Goal: Find specific page/section: Find specific page/section

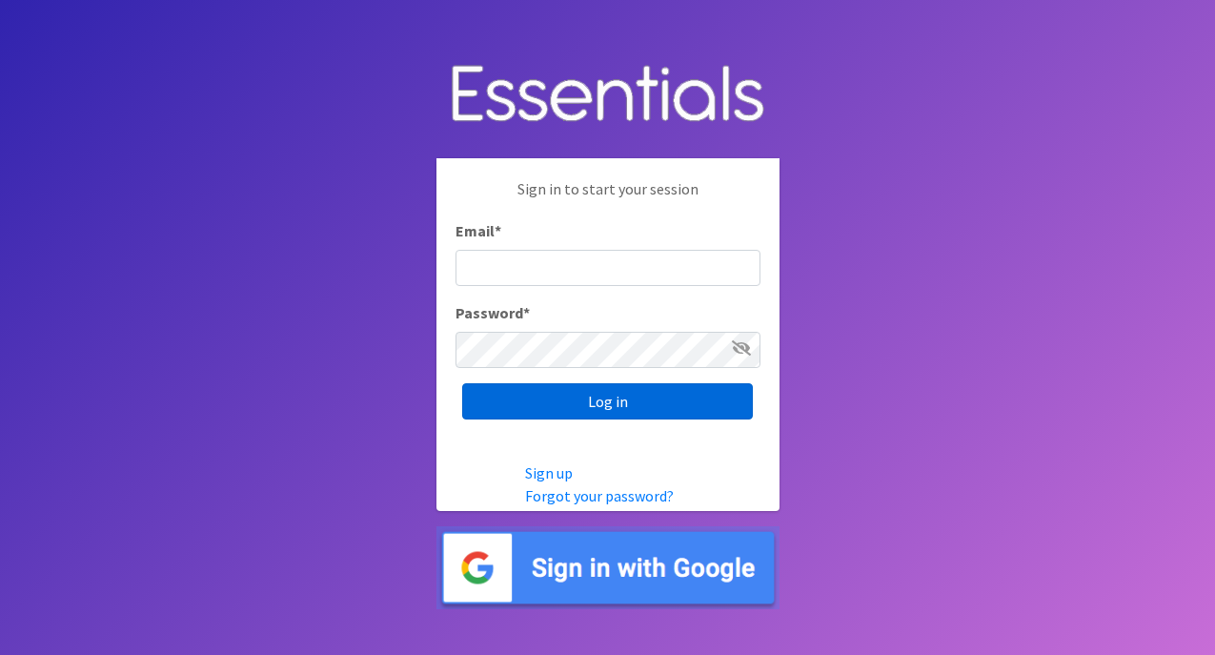
type input "ops@giftsfromliam.org"
click at [663, 415] on input "Log in" at bounding box center [607, 401] width 291 height 36
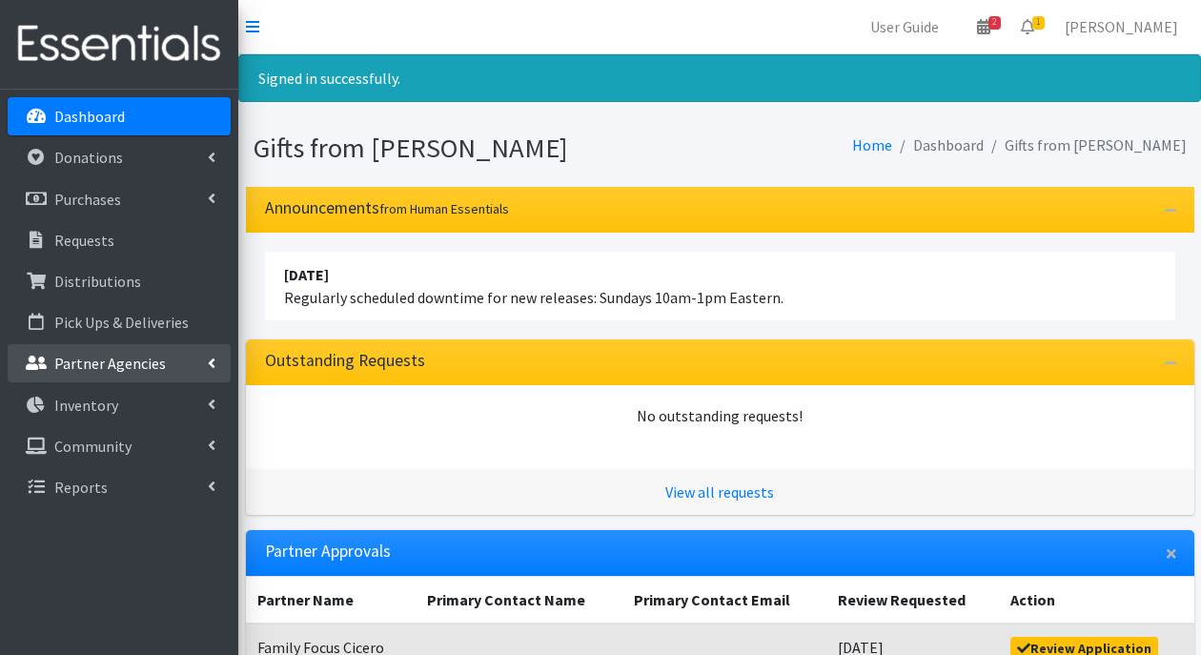
click at [69, 363] on p "Partner Agencies" at bounding box center [110, 363] width 112 height 19
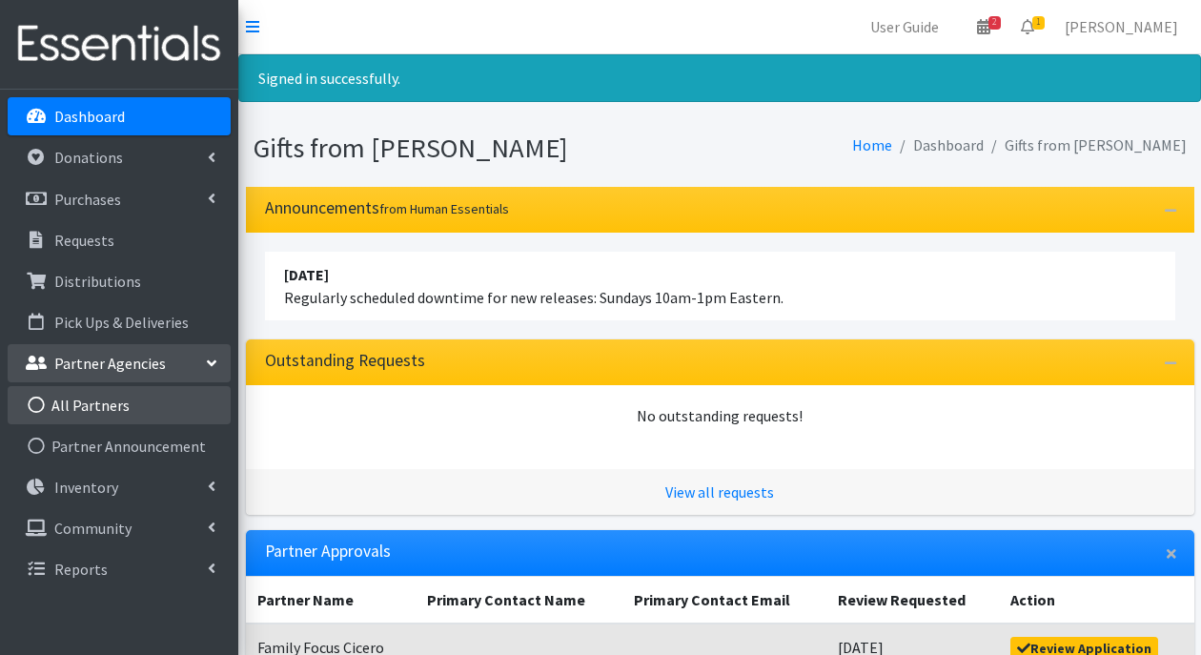
click at [77, 398] on link "All Partners" at bounding box center [119, 405] width 223 height 38
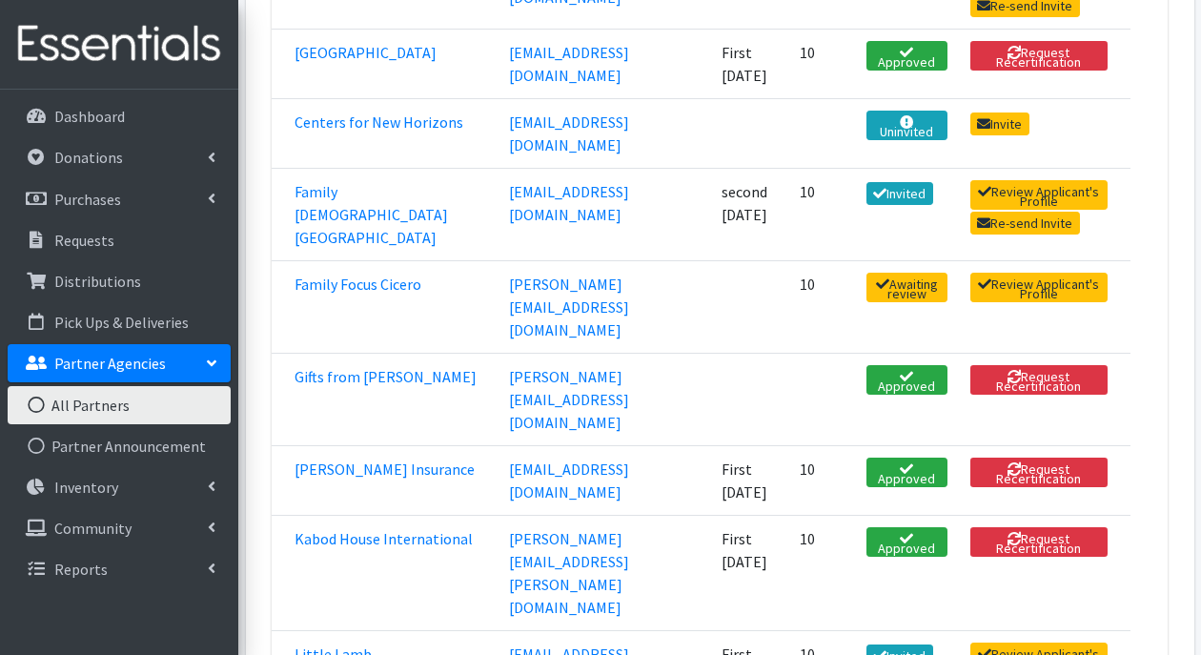
scroll to position [586, 0]
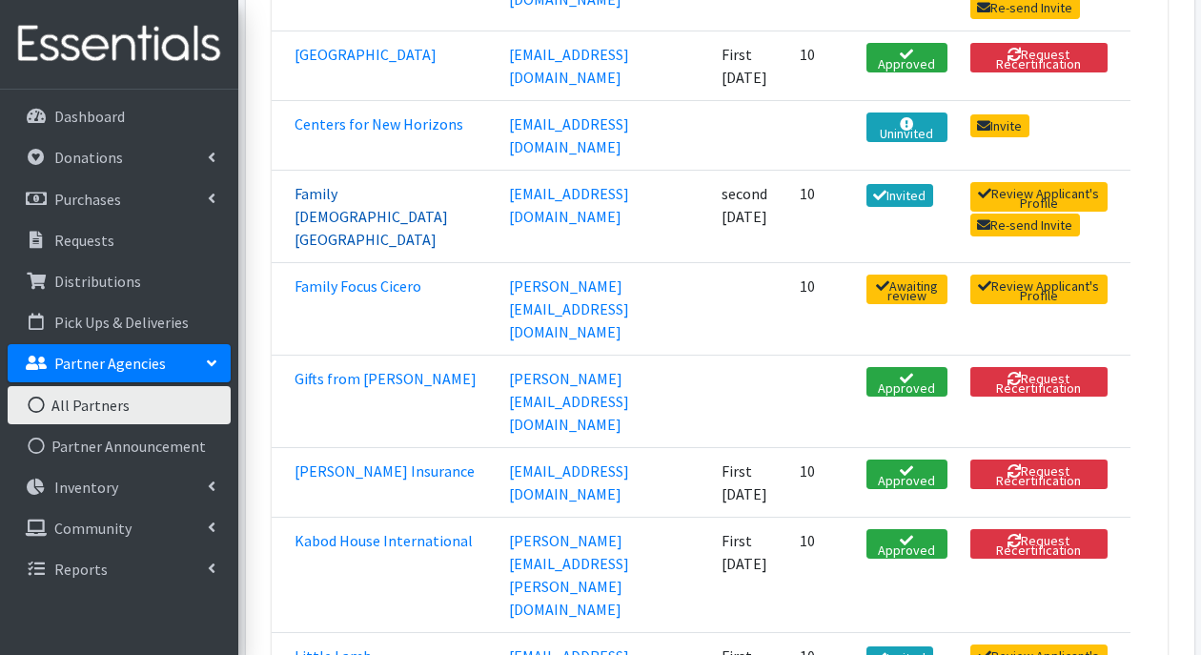
click at [313, 184] on link "Family [DEMOGRAPHIC_DATA][GEOGRAPHIC_DATA]" at bounding box center [371, 216] width 153 height 65
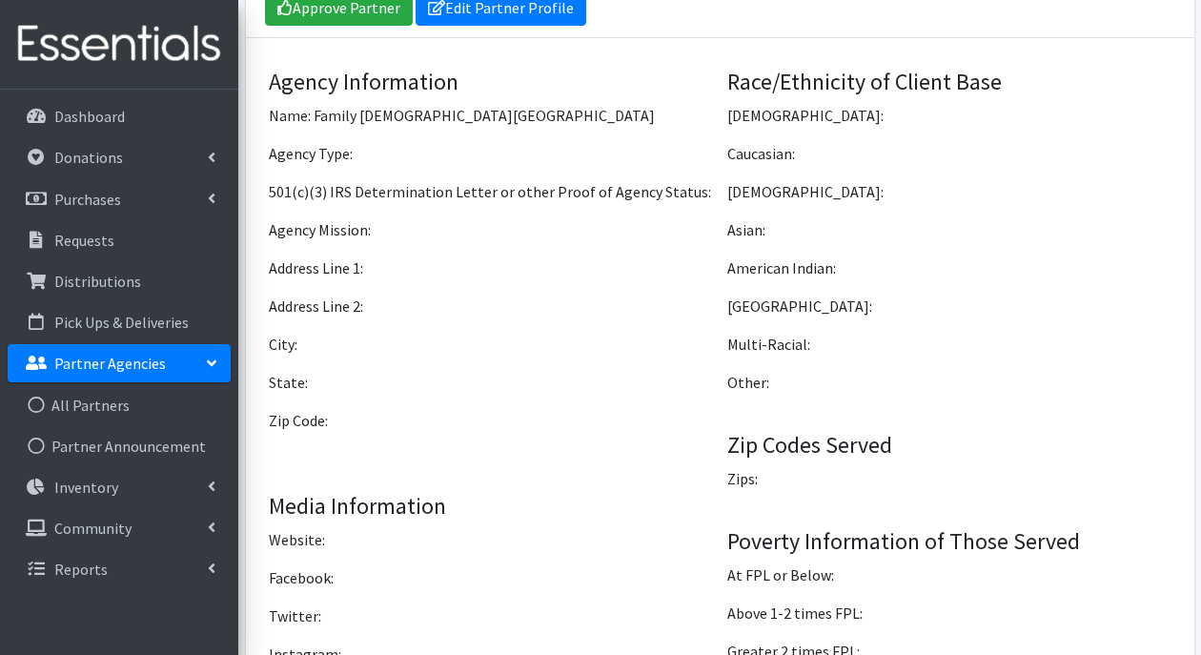
scroll to position [1510, 0]
